Goal: Task Accomplishment & Management: Complete application form

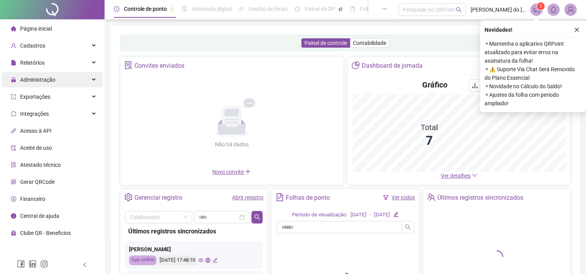
click at [49, 83] on span "Administração" at bounding box center [37, 80] width 35 height 6
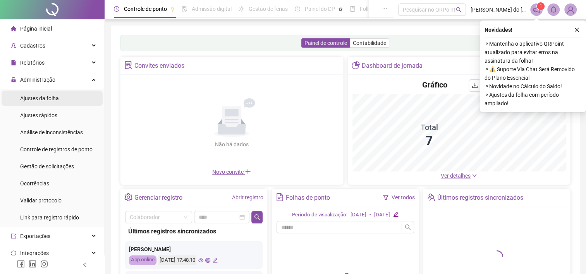
click at [50, 96] on span "Ajustes da folha" at bounding box center [39, 98] width 39 height 6
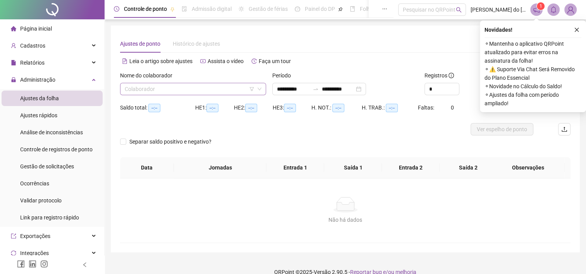
drag, startPoint x: 158, startPoint y: 88, endPoint x: 165, endPoint y: 94, distance: 9.1
click at [158, 88] on input "search" at bounding box center [190, 89] width 130 height 12
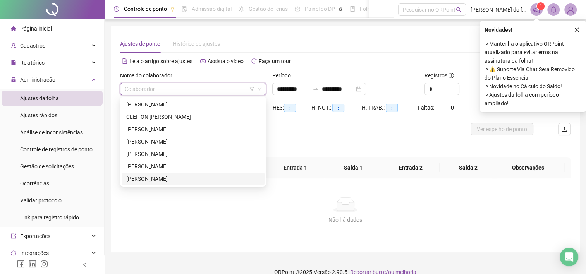
click at [167, 181] on div "[PERSON_NAME]" at bounding box center [193, 179] width 134 height 9
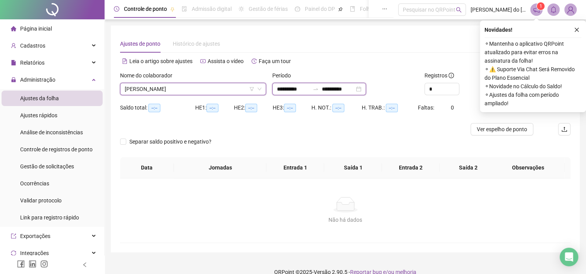
click at [286, 90] on input "**********" at bounding box center [293, 89] width 33 height 9
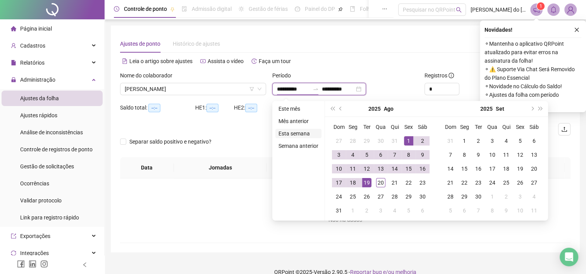
type input "**********"
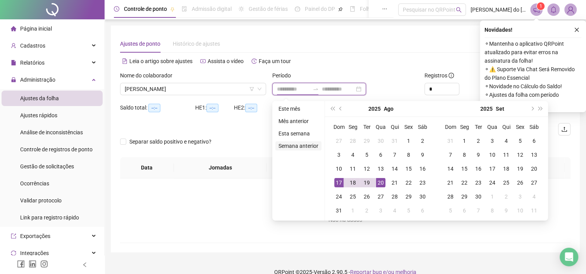
type input "**********"
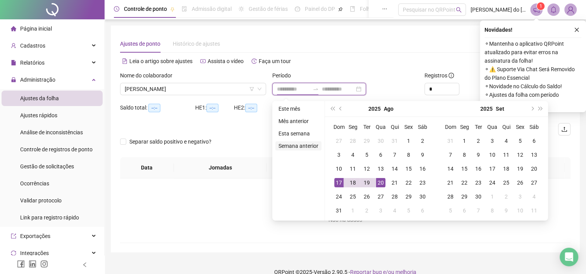
type input "**********"
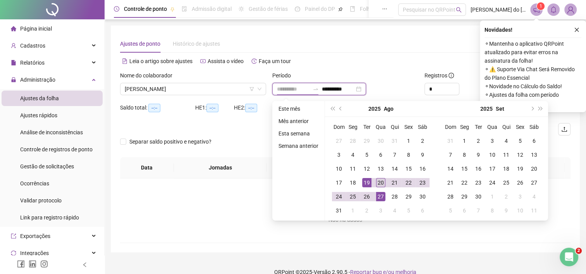
type input "**********"
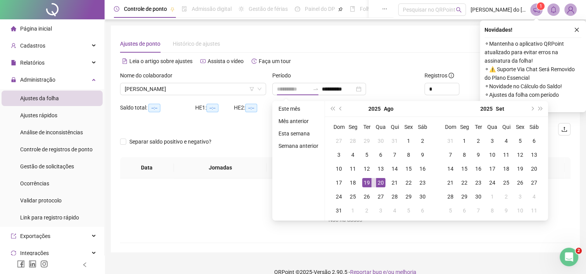
click at [377, 185] on div "20" at bounding box center [380, 182] width 9 height 9
type input "**********"
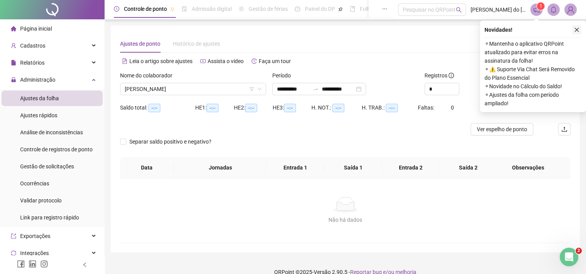
click at [574, 31] on icon "close" at bounding box center [576, 29] width 5 height 5
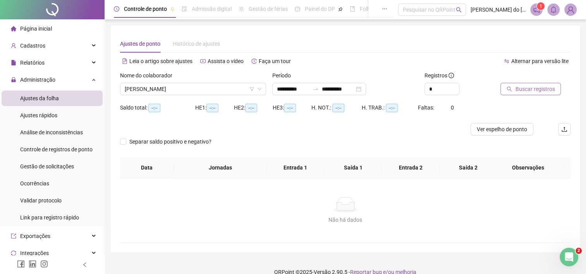
click at [523, 91] on span "Buscar registros" at bounding box center [534, 89] width 39 height 9
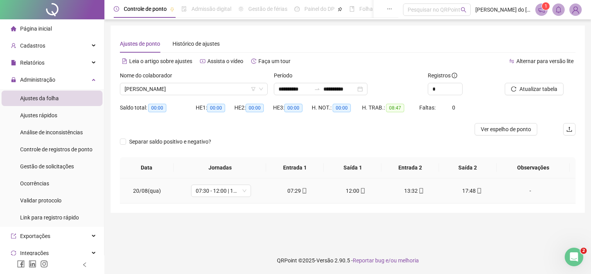
click at [465, 192] on div "17:48" at bounding box center [473, 191] width 46 height 9
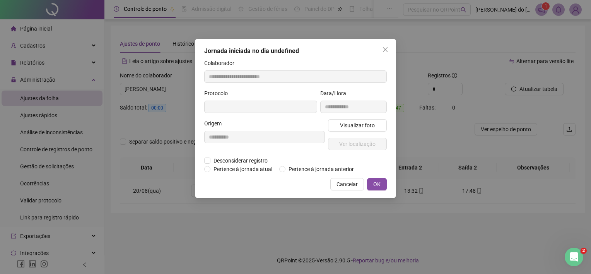
type input "**********"
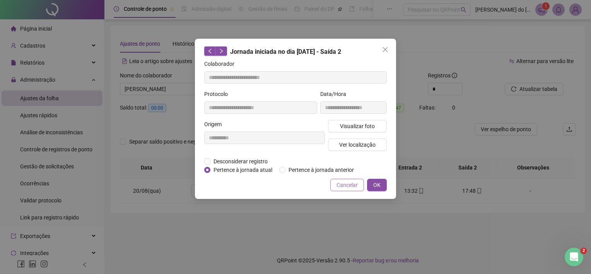
click at [356, 185] on span "Cancelar" at bounding box center [347, 185] width 21 height 9
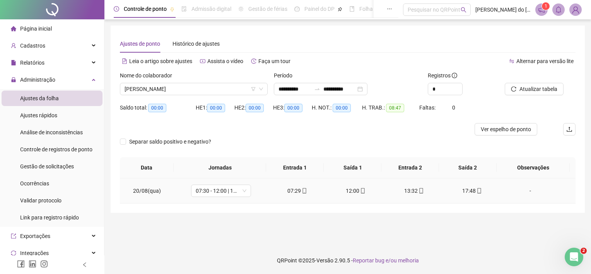
click at [481, 189] on div "17:48" at bounding box center [473, 191] width 46 height 9
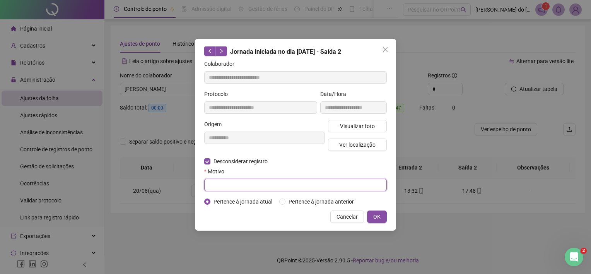
click at [248, 185] on input "text" at bounding box center [295, 185] width 183 height 12
type input "****"
drag, startPoint x: 375, startPoint y: 217, endPoint x: 398, endPoint y: 203, distance: 27.1
click at [375, 217] on span "OK" at bounding box center [376, 216] width 7 height 9
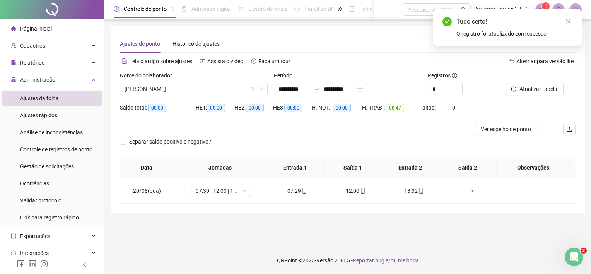
click at [472, 189] on div "+" at bounding box center [473, 191] width 46 height 9
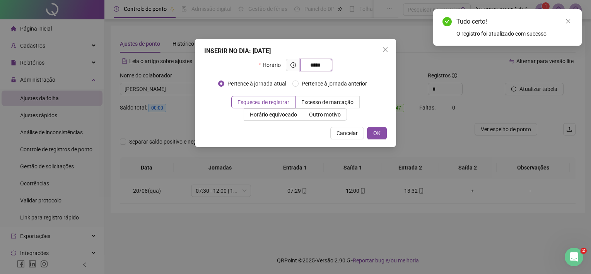
type input "*****"
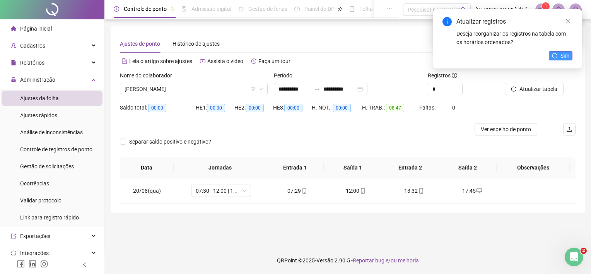
click at [563, 52] on span "Sim" at bounding box center [565, 55] width 9 height 9
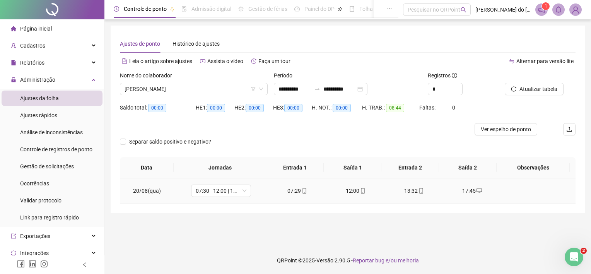
click at [525, 190] on div "-" at bounding box center [531, 191] width 46 height 9
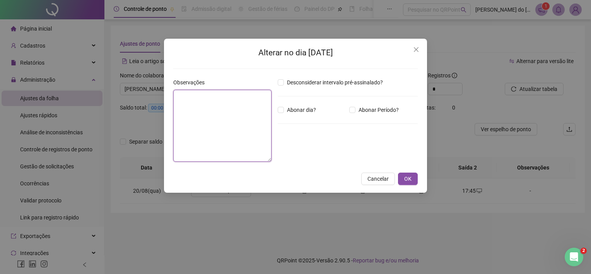
click at [189, 108] on textarea at bounding box center [222, 126] width 98 height 72
type textarea "*"
type textarea "****"
click at [414, 176] on button "OK" at bounding box center [408, 179] width 20 height 12
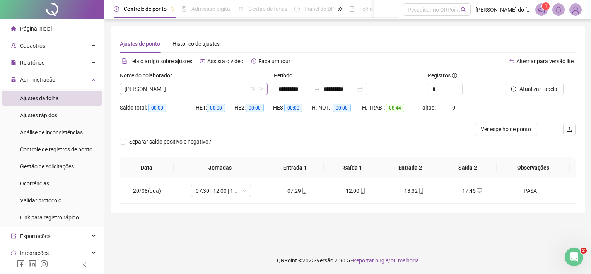
click at [205, 93] on span "[PERSON_NAME]" at bounding box center [194, 89] width 139 height 12
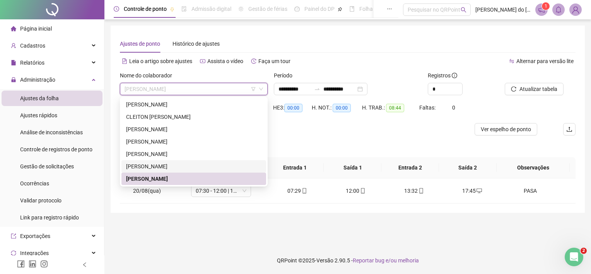
click at [187, 169] on div "[PERSON_NAME]" at bounding box center [193, 166] width 135 height 9
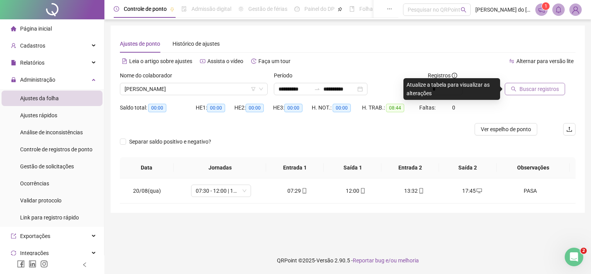
click at [528, 94] on button "Buscar registros" at bounding box center [535, 89] width 60 height 12
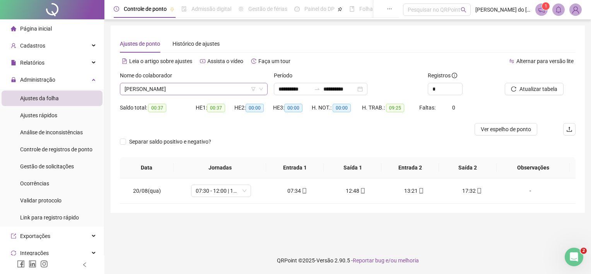
click at [200, 94] on span "[PERSON_NAME]" at bounding box center [194, 89] width 139 height 12
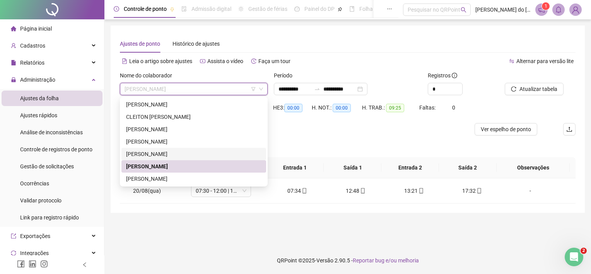
click at [172, 152] on div "[PERSON_NAME]" at bounding box center [193, 154] width 135 height 9
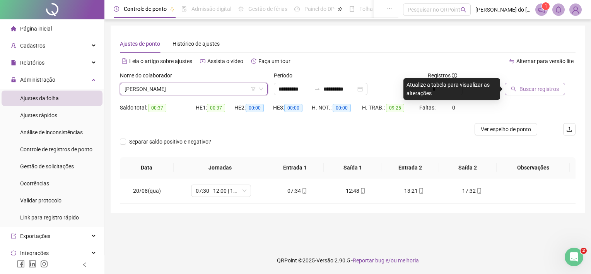
click at [537, 91] on span "Buscar registros" at bounding box center [539, 89] width 39 height 9
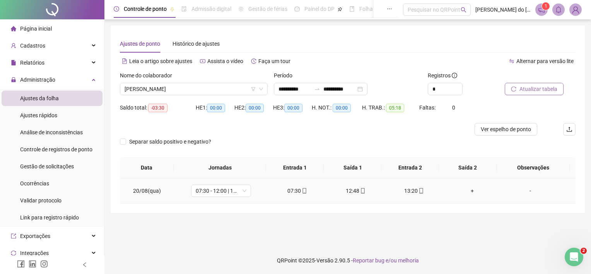
click at [469, 191] on div "+" at bounding box center [473, 191] width 46 height 9
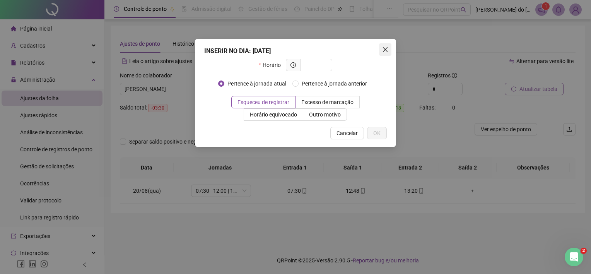
click at [384, 49] on icon "close" at bounding box center [385, 49] width 6 height 6
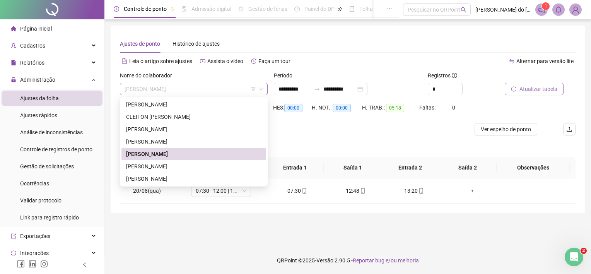
click at [127, 87] on span "[PERSON_NAME]" at bounding box center [194, 89] width 139 height 12
click at [139, 140] on div "[PERSON_NAME]" at bounding box center [193, 141] width 135 height 9
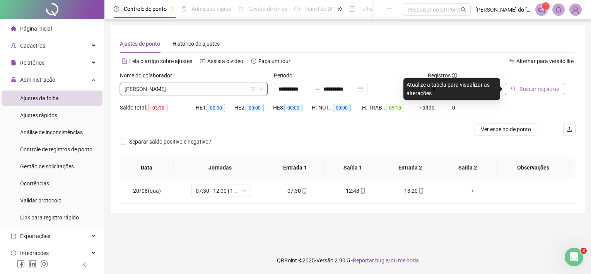
click at [525, 94] on button "Buscar registros" at bounding box center [535, 89] width 60 height 12
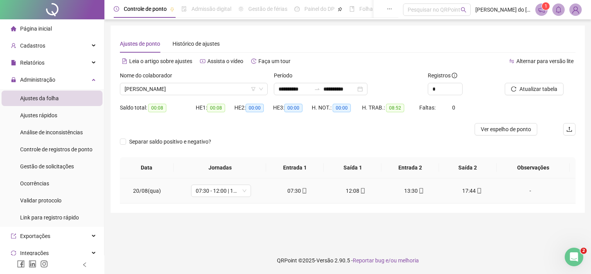
drag, startPoint x: 524, startPoint y: 191, endPoint x: 253, endPoint y: 137, distance: 275.8
click at [523, 191] on div "-" at bounding box center [531, 191] width 46 height 9
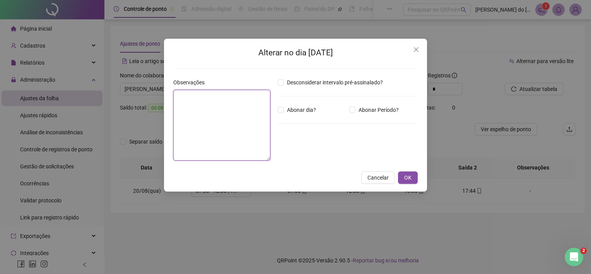
drag, startPoint x: 221, startPoint y: 118, endPoint x: 234, endPoint y: 120, distance: 13.0
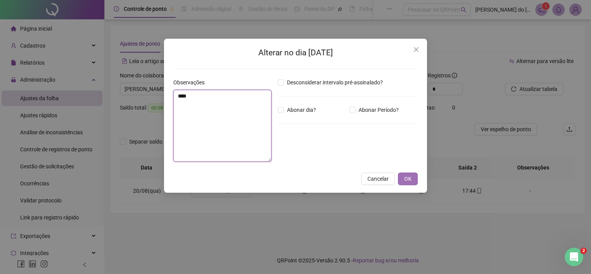
type textarea "****"
click at [406, 180] on span "OK" at bounding box center [407, 179] width 7 height 9
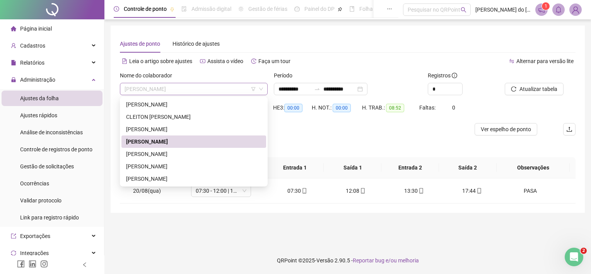
click at [177, 90] on span "[PERSON_NAME]" at bounding box center [194, 89] width 139 height 12
click at [161, 130] on div "[PERSON_NAME]" at bounding box center [193, 129] width 135 height 9
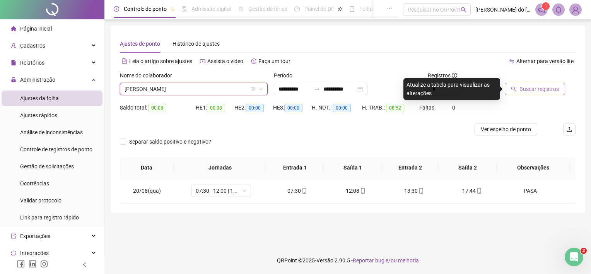
click at [525, 91] on span "Buscar registros" at bounding box center [539, 89] width 39 height 9
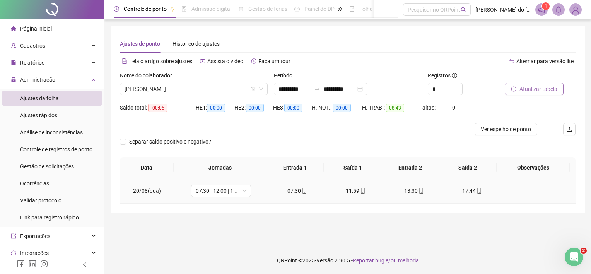
drag, startPoint x: 523, startPoint y: 189, endPoint x: 516, endPoint y: 189, distance: 7.0
click at [523, 189] on div "-" at bounding box center [531, 191] width 46 height 9
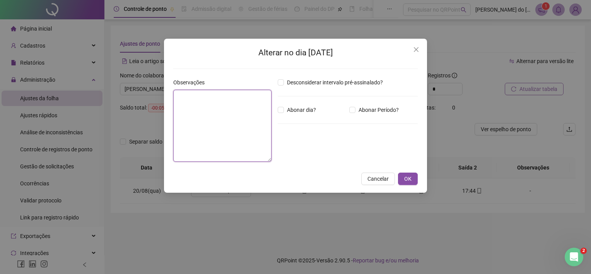
click at [231, 130] on textarea at bounding box center [222, 126] width 98 height 72
type textarea "****"
click at [409, 175] on span "OK" at bounding box center [407, 179] width 7 height 9
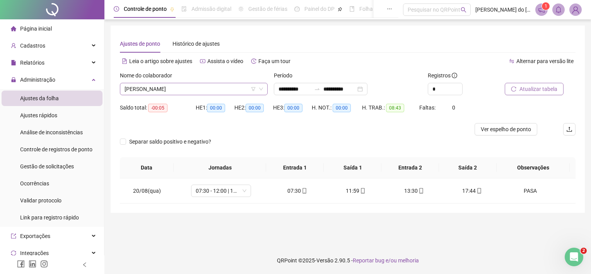
click at [175, 89] on span "[PERSON_NAME]" at bounding box center [194, 89] width 139 height 12
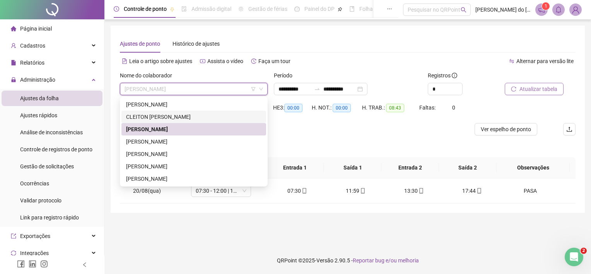
click at [164, 110] on div "[PERSON_NAME]" at bounding box center [194, 104] width 145 height 12
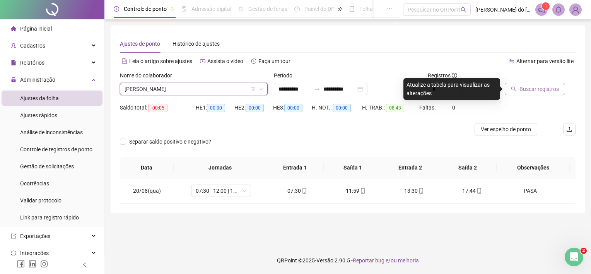
click at [537, 90] on span "Buscar registros" at bounding box center [539, 89] width 39 height 9
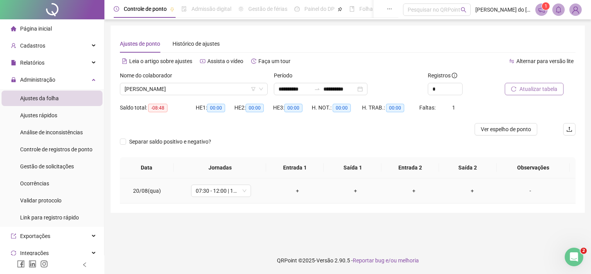
click at [294, 193] on div "+" at bounding box center [297, 191] width 46 height 9
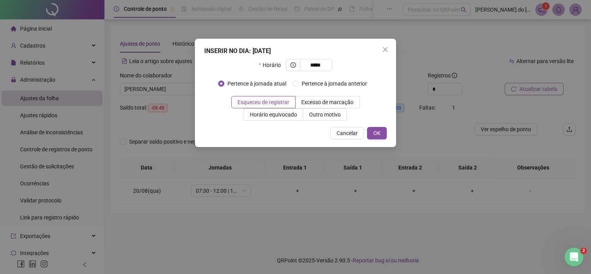
type input "*****"
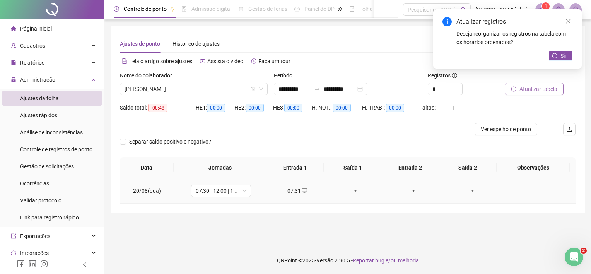
click at [353, 190] on div "+" at bounding box center [356, 191] width 46 height 9
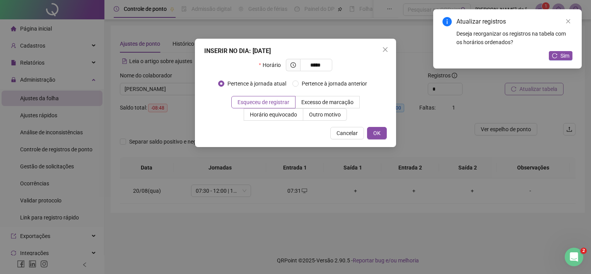
type input "*****"
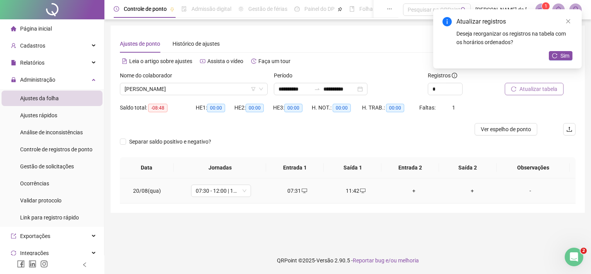
click at [405, 187] on div "+" at bounding box center [414, 191] width 46 height 9
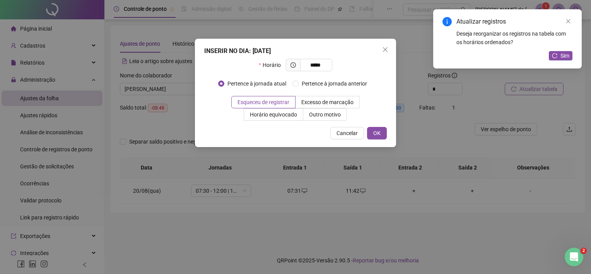
type input "*****"
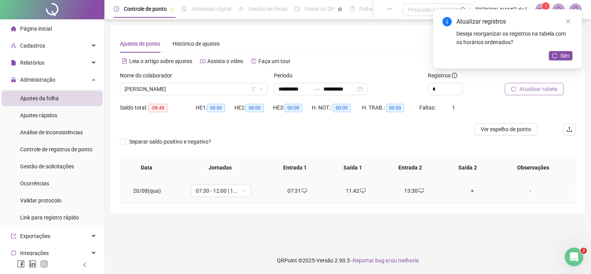
click at [463, 190] on div "+" at bounding box center [473, 191] width 46 height 9
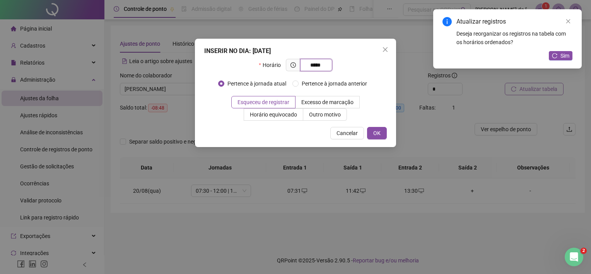
type input "*****"
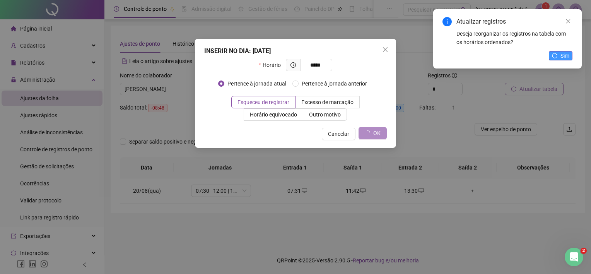
click at [563, 56] on span "Sim" at bounding box center [565, 55] width 9 height 9
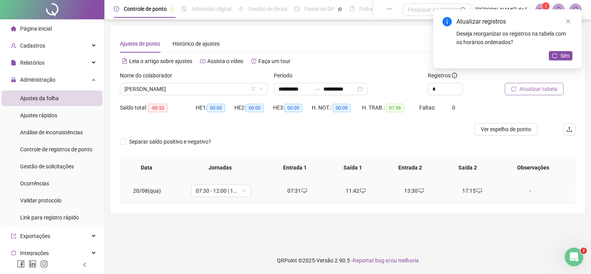
click at [525, 190] on div "-" at bounding box center [531, 191] width 46 height 9
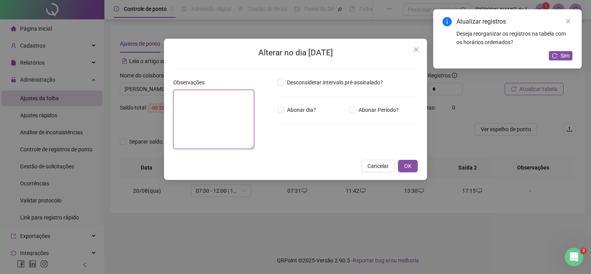
click at [195, 108] on textarea at bounding box center [213, 119] width 81 height 59
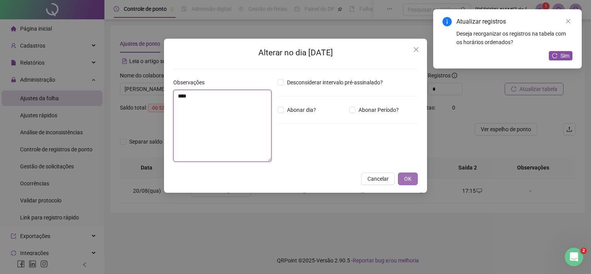
type textarea "****"
click at [416, 176] on button "OK" at bounding box center [408, 179] width 20 height 12
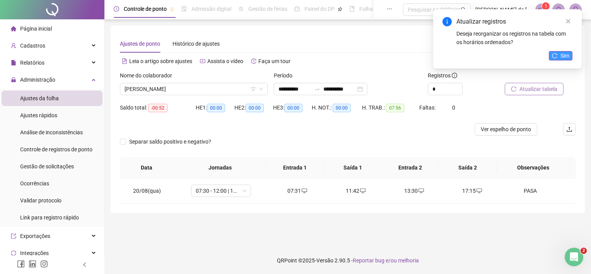
click at [565, 54] on span "Sim" at bounding box center [565, 55] width 9 height 9
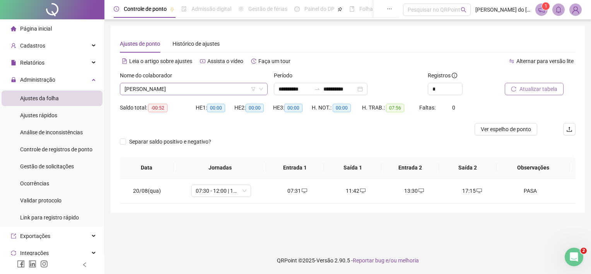
click at [215, 88] on span "[PERSON_NAME]" at bounding box center [194, 89] width 139 height 12
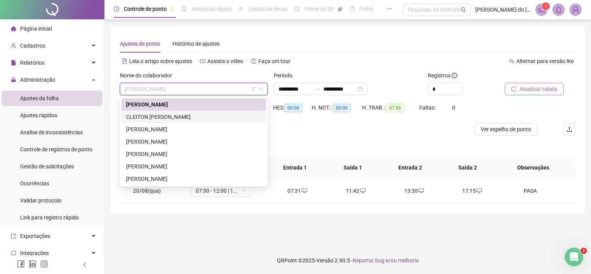
click at [190, 115] on div "CLEITON [PERSON_NAME]" at bounding box center [193, 117] width 135 height 9
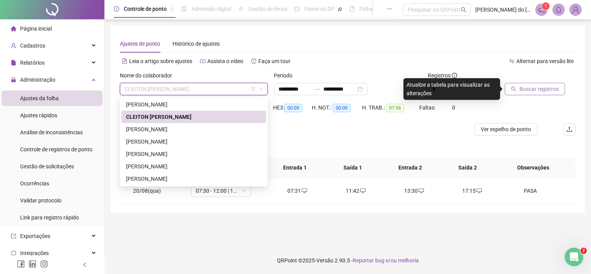
click at [197, 91] on span "CLEITON [PERSON_NAME]" at bounding box center [194, 89] width 139 height 12
click at [175, 170] on div "[PERSON_NAME]" at bounding box center [193, 166] width 135 height 9
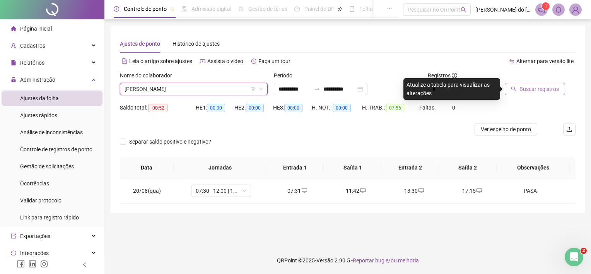
click at [545, 91] on span "Buscar registros" at bounding box center [539, 89] width 39 height 9
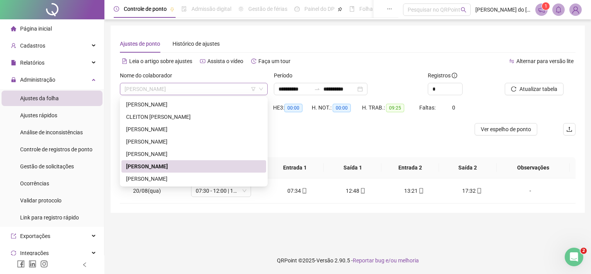
click at [166, 93] on span "[PERSON_NAME]" at bounding box center [194, 89] width 139 height 12
click at [185, 181] on div "[PERSON_NAME]" at bounding box center [193, 179] width 135 height 9
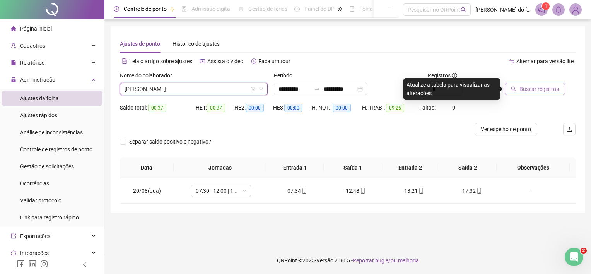
click at [527, 87] on span "Buscar registros" at bounding box center [539, 89] width 39 height 9
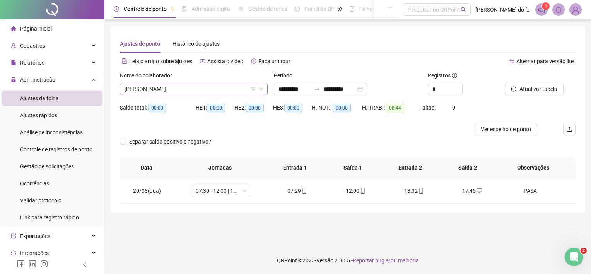
click at [199, 92] on span "[PERSON_NAME]" at bounding box center [194, 89] width 139 height 12
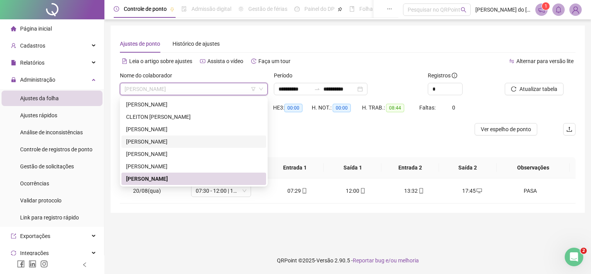
click at [169, 141] on div "[PERSON_NAME]" at bounding box center [193, 141] width 135 height 9
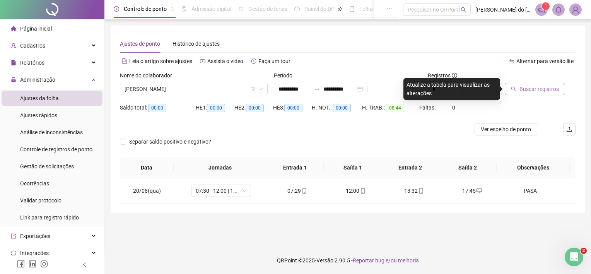
click at [525, 94] on button "Buscar registros" at bounding box center [535, 89] width 60 height 12
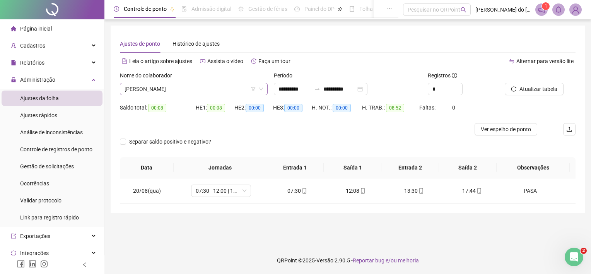
click at [189, 89] on span "[PERSON_NAME]" at bounding box center [194, 89] width 139 height 12
click at [221, 90] on span "[PERSON_NAME]" at bounding box center [194, 89] width 139 height 12
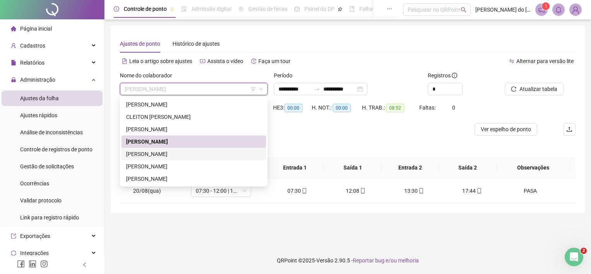
click at [198, 154] on div "[PERSON_NAME]" at bounding box center [193, 154] width 135 height 9
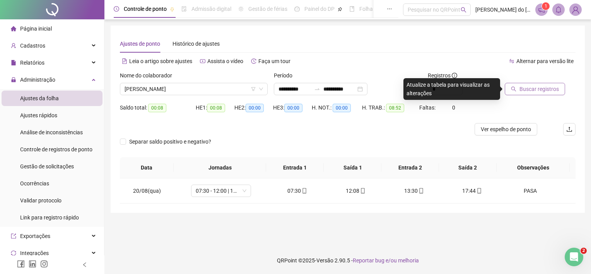
click at [536, 91] on span "Buscar registros" at bounding box center [539, 89] width 39 height 9
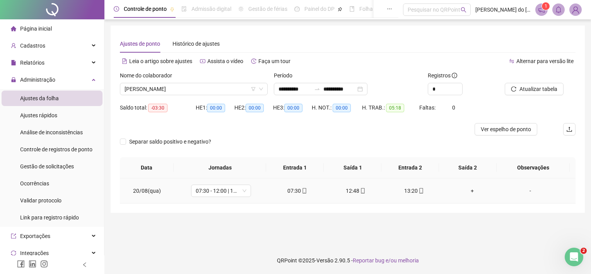
click at [472, 191] on div "+" at bounding box center [473, 191] width 46 height 9
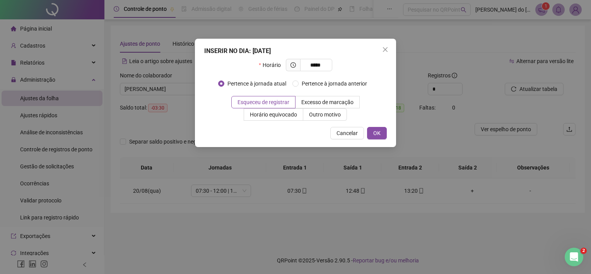
type input "*****"
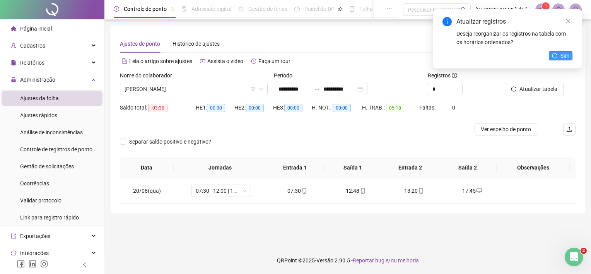
click at [558, 56] on button "Sim" at bounding box center [561, 55] width 24 height 9
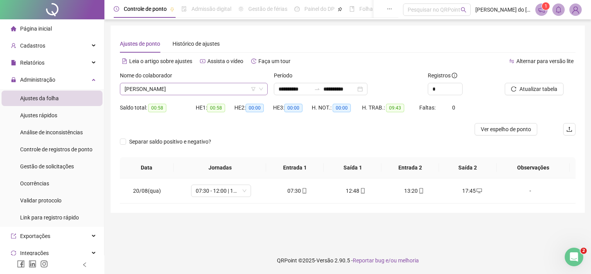
click at [196, 87] on span "[PERSON_NAME]" at bounding box center [194, 89] width 139 height 12
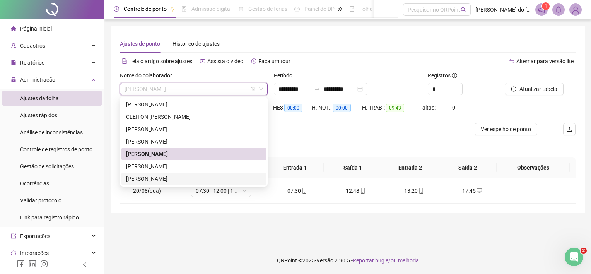
click at [166, 185] on div "124500 267011 [PERSON_NAME] CLEITON [PERSON_NAME]" at bounding box center [194, 142] width 148 height 90
click at [166, 180] on div "[PERSON_NAME]" at bounding box center [193, 179] width 135 height 9
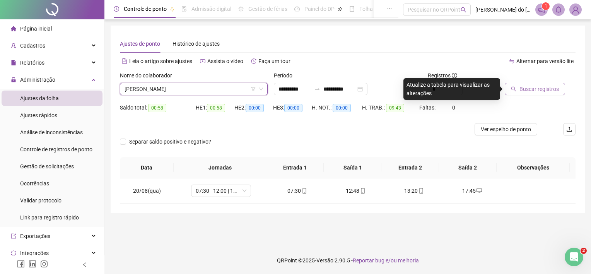
click at [526, 89] on span "Buscar registros" at bounding box center [539, 89] width 39 height 9
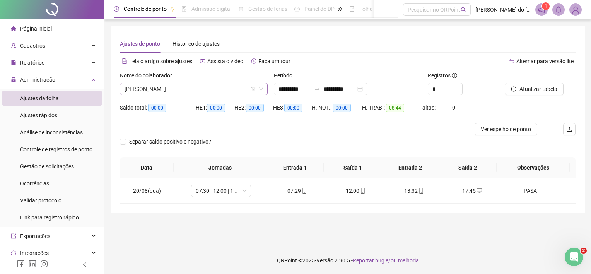
click at [215, 92] on span "[PERSON_NAME]" at bounding box center [194, 89] width 139 height 12
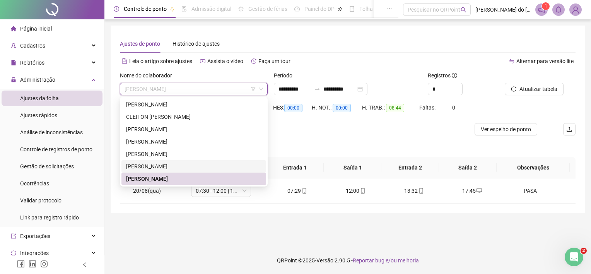
click at [180, 164] on div "[PERSON_NAME]" at bounding box center [193, 166] width 135 height 9
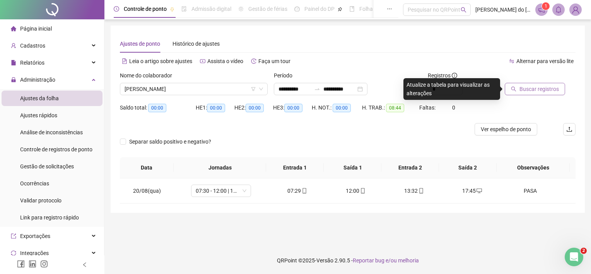
click at [545, 91] on span "Buscar registros" at bounding box center [539, 89] width 39 height 9
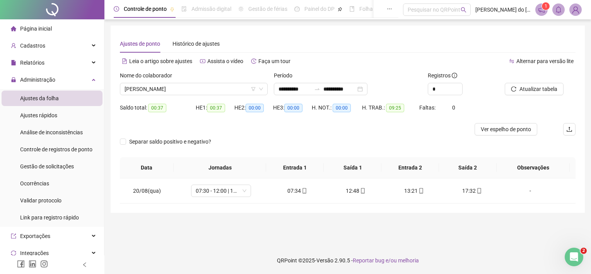
click at [207, 96] on div "Nome do colaborador [PERSON_NAME]" at bounding box center [194, 86] width 154 height 30
click at [207, 93] on span "[PERSON_NAME]" at bounding box center [194, 89] width 139 height 12
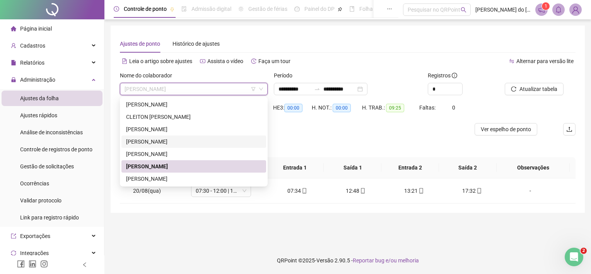
click at [185, 145] on div "[PERSON_NAME]" at bounding box center [193, 141] width 135 height 9
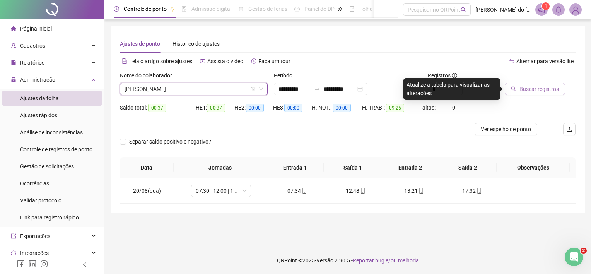
click at [542, 91] on span "Buscar registros" at bounding box center [539, 89] width 39 height 9
